Goal: Information Seeking & Learning: Learn about a topic

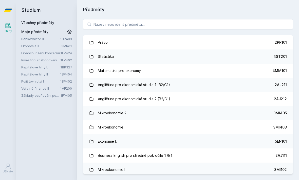
click at [56, 55] on link "Finanční řízení koncernu" at bounding box center [40, 53] width 39 height 5
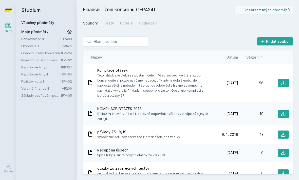
click at [149, 23] on div "Hodnocení" at bounding box center [148, 23] width 19 height 5
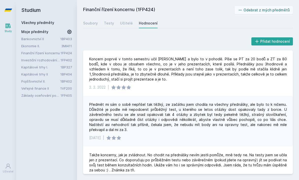
click at [97, 22] on div "Soubory" at bounding box center [90, 23] width 15 height 5
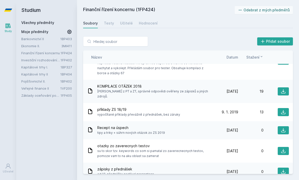
scroll to position [19, 0]
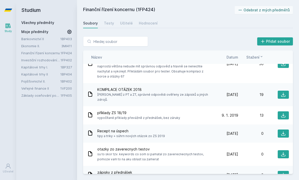
click at [235, 56] on span "Datum" at bounding box center [232, 57] width 12 height 5
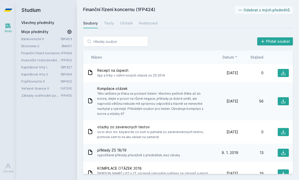
scroll to position [0, 0]
click at [279, 101] on button at bounding box center [282, 101] width 11 height 8
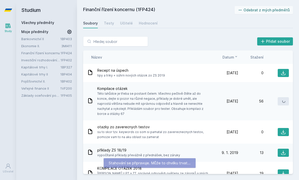
click at [280, 101] on button at bounding box center [282, 101] width 11 height 8
